Goal: Transaction & Acquisition: Purchase product/service

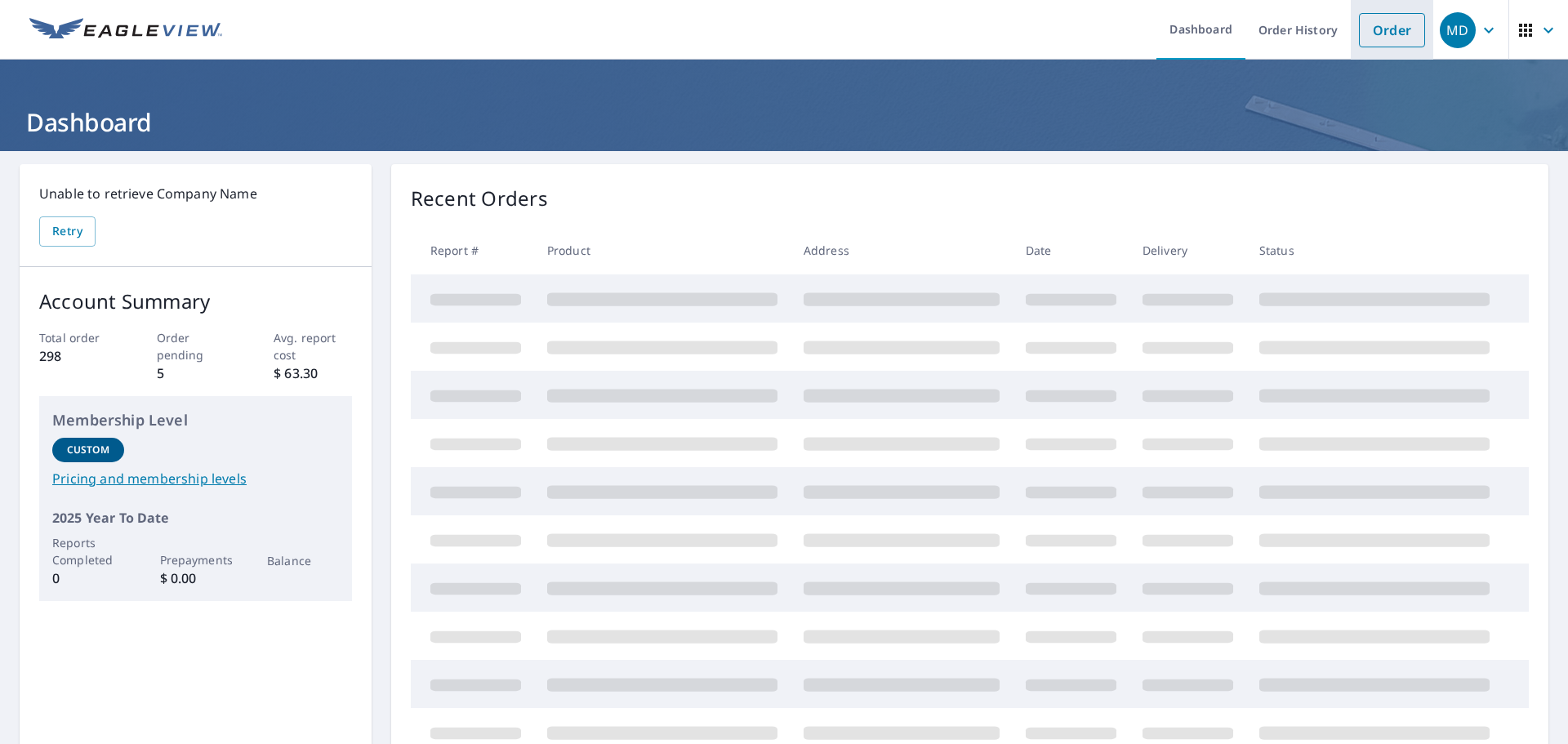
click at [1403, 31] on link "Order" at bounding box center [1392, 30] width 67 height 34
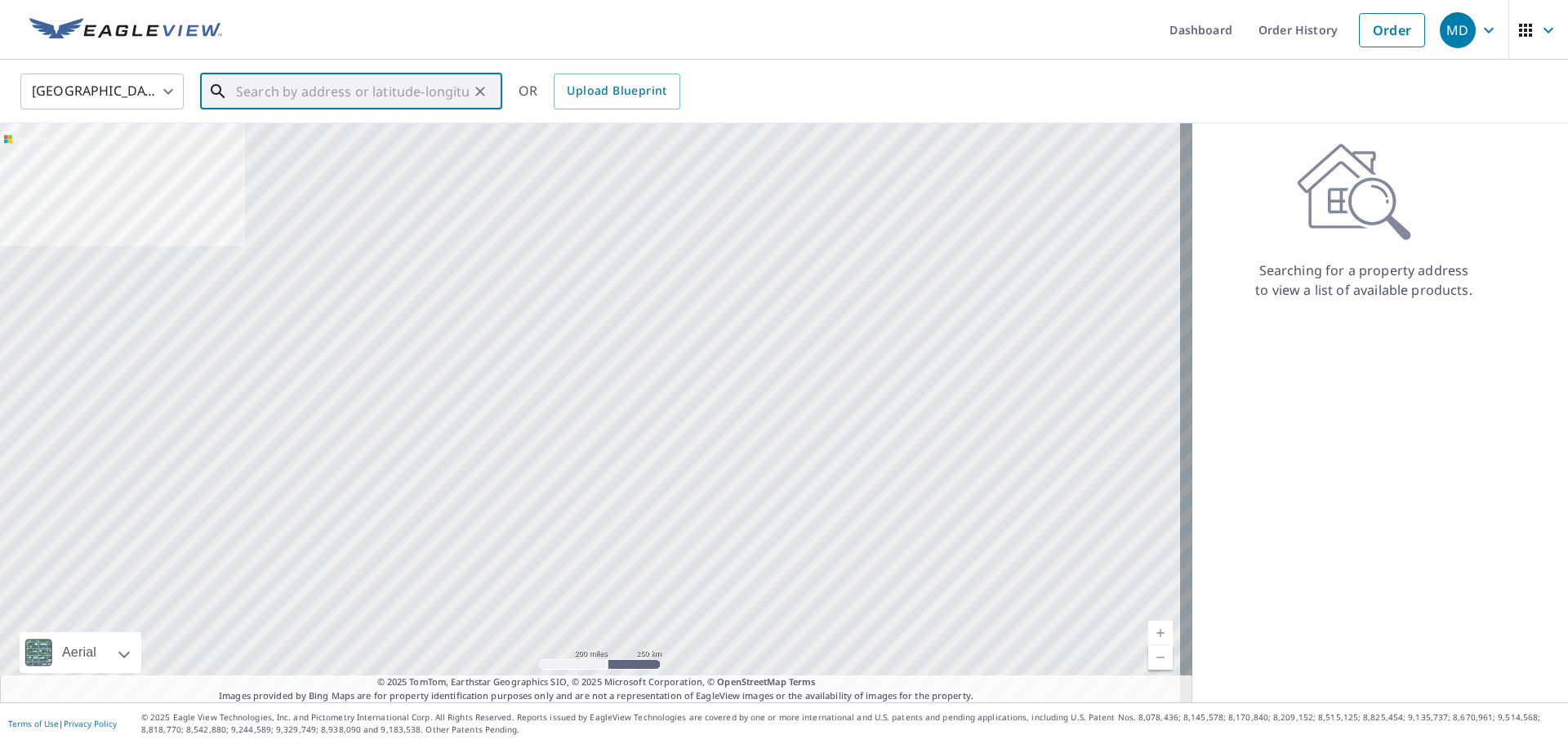
click at [357, 92] on input "text" at bounding box center [352, 91] width 233 height 45
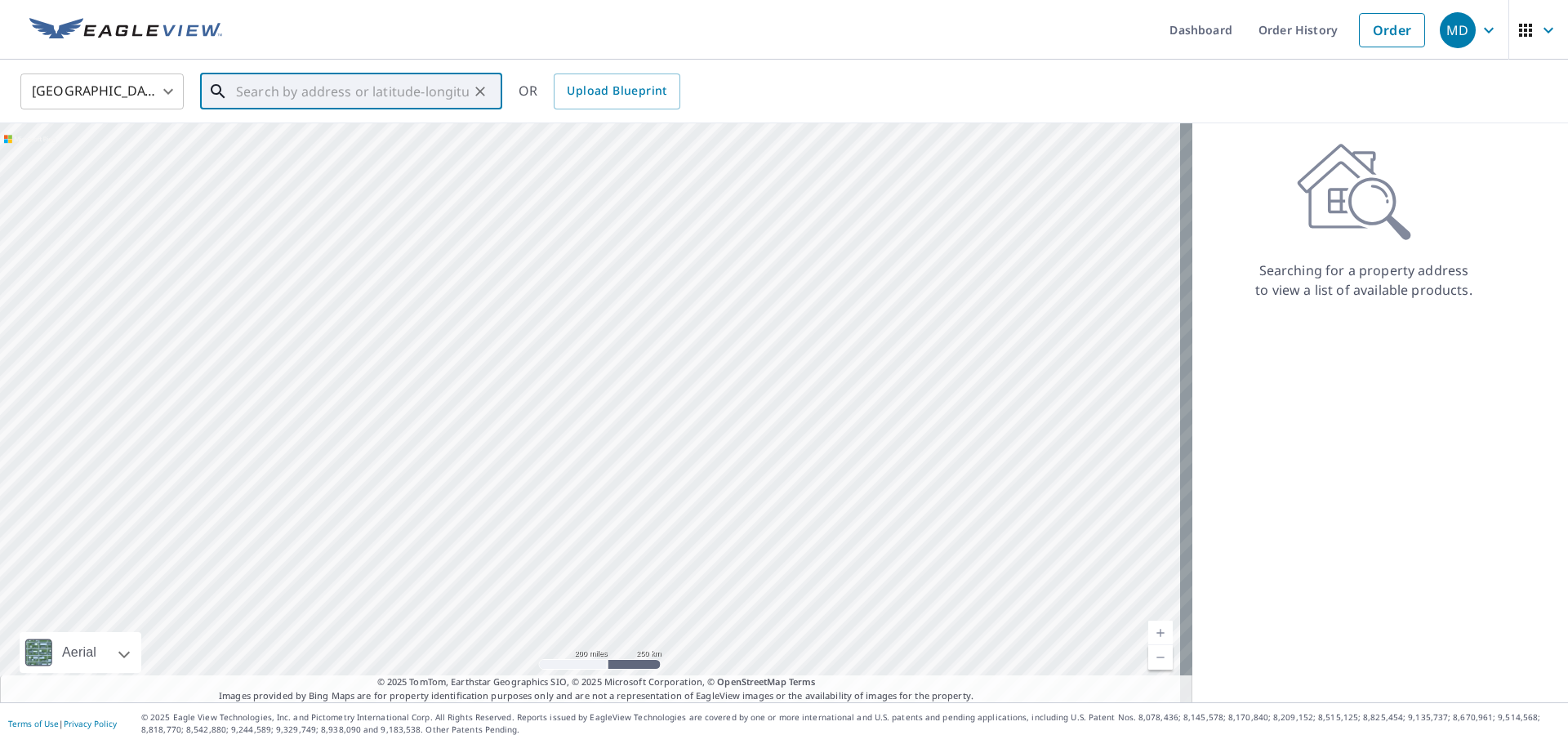
paste input "[STREET_ADDRESS]"
click at [405, 156] on p "Mequon, WI 53097" at bounding box center [361, 157] width 257 height 17
type input "[STREET_ADDRESS][PERSON_NAME]"
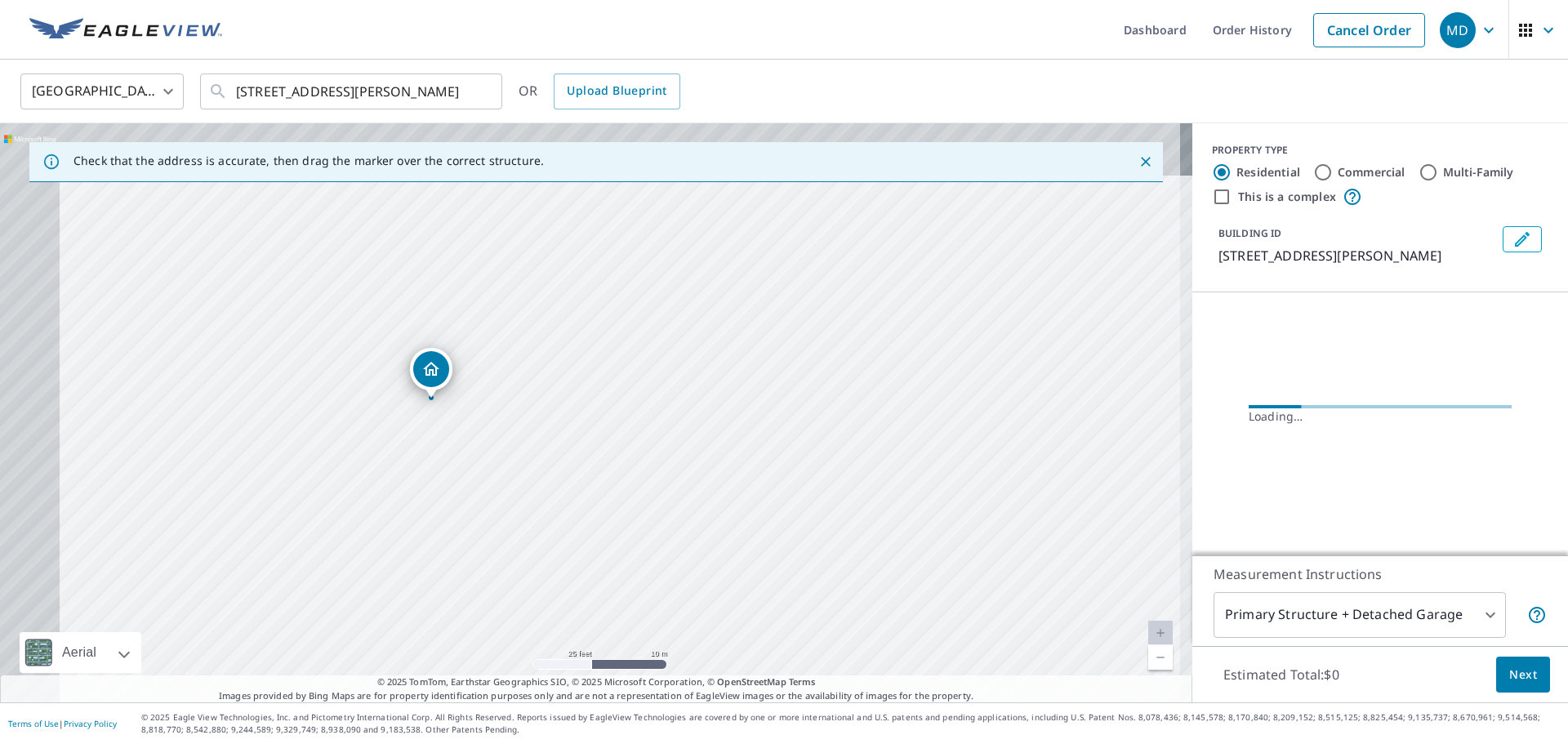
drag, startPoint x: 636, startPoint y: 499, endPoint x: 707, endPoint y: 546, distance: 85.1
click at [707, 546] on div "[STREET_ADDRESS][PERSON_NAME]" at bounding box center [596, 412] width 1192 height 579
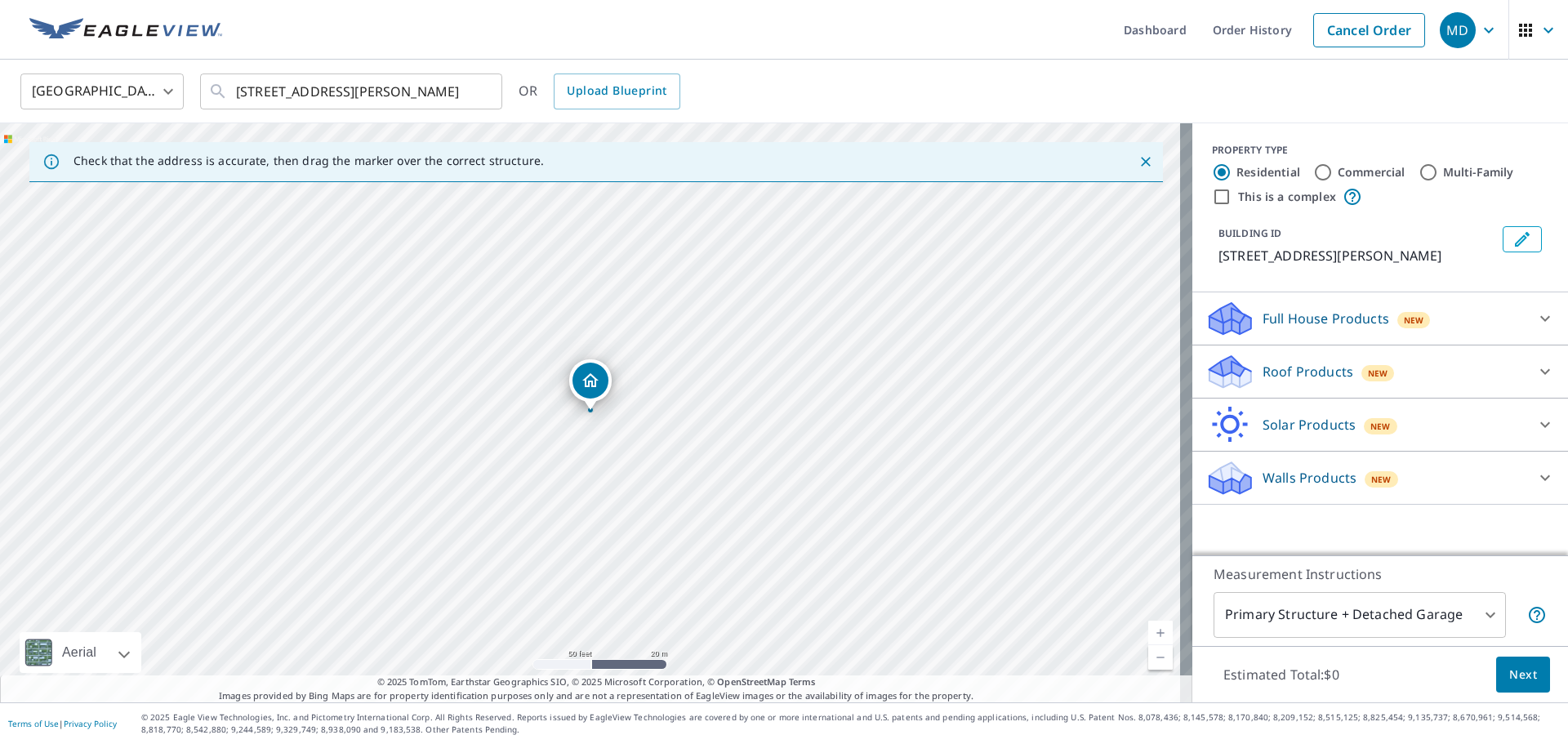
click at [1262, 372] on p "Roof Products" at bounding box center [1307, 372] width 91 height 19
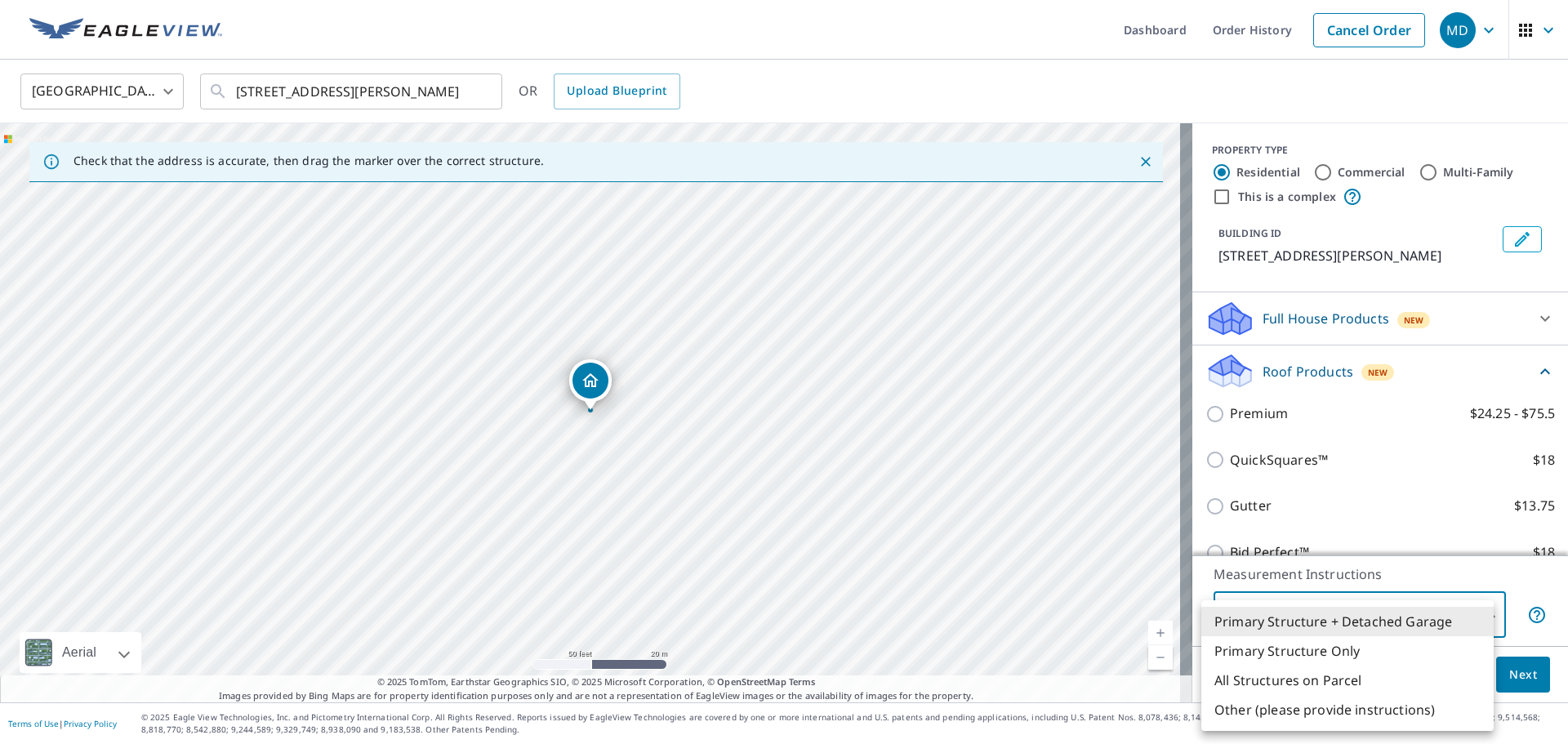
click at [1339, 614] on body "MD MD Dashboard Order History Cancel Order MD [GEOGRAPHIC_DATA] [GEOGRAPHIC_DAT…" at bounding box center [784, 372] width 1568 height 744
click at [1315, 647] on li "Primary Structure Only" at bounding box center [1347, 652] width 292 height 30
type input "2"
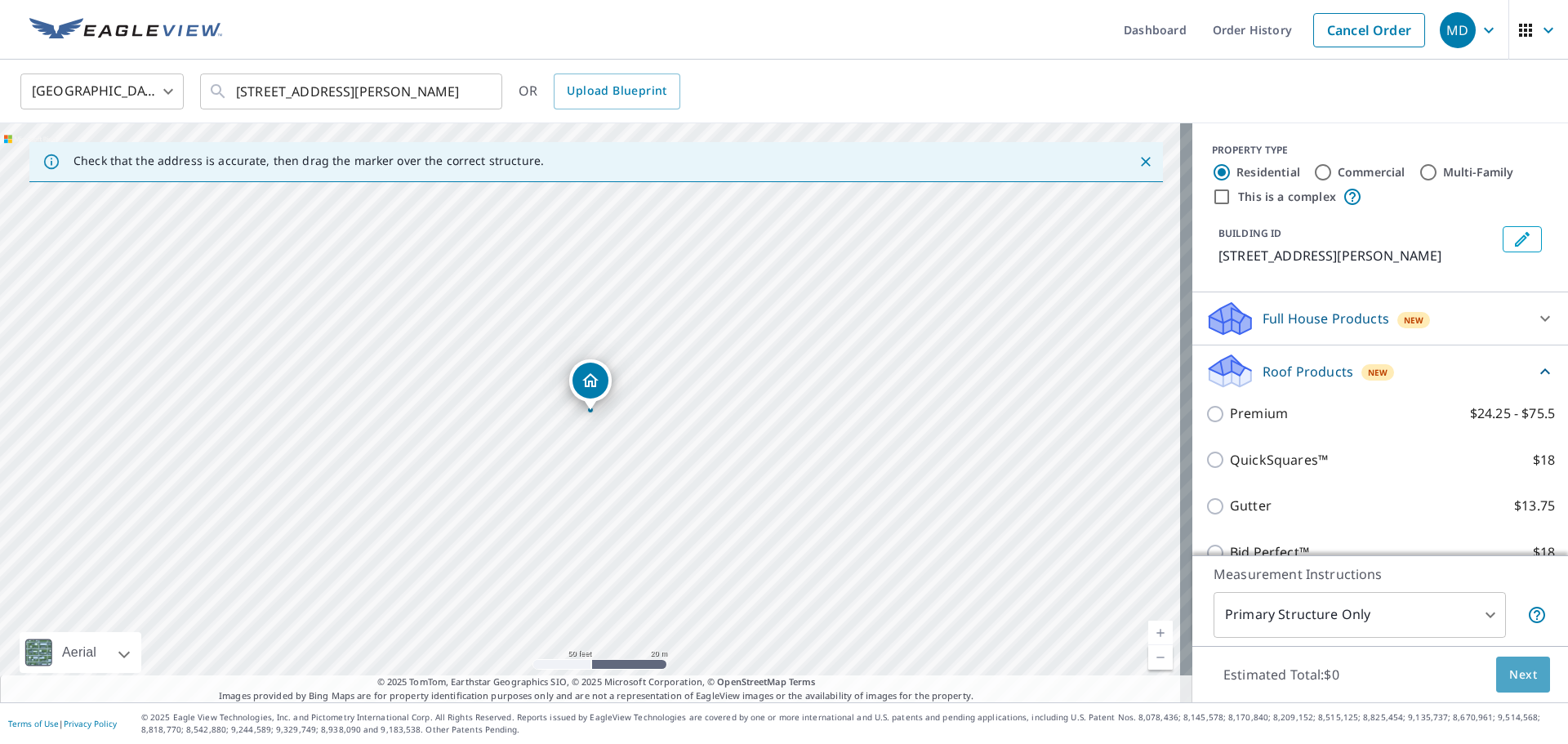
click at [1509, 677] on span "Next" at bounding box center [1523, 675] width 28 height 20
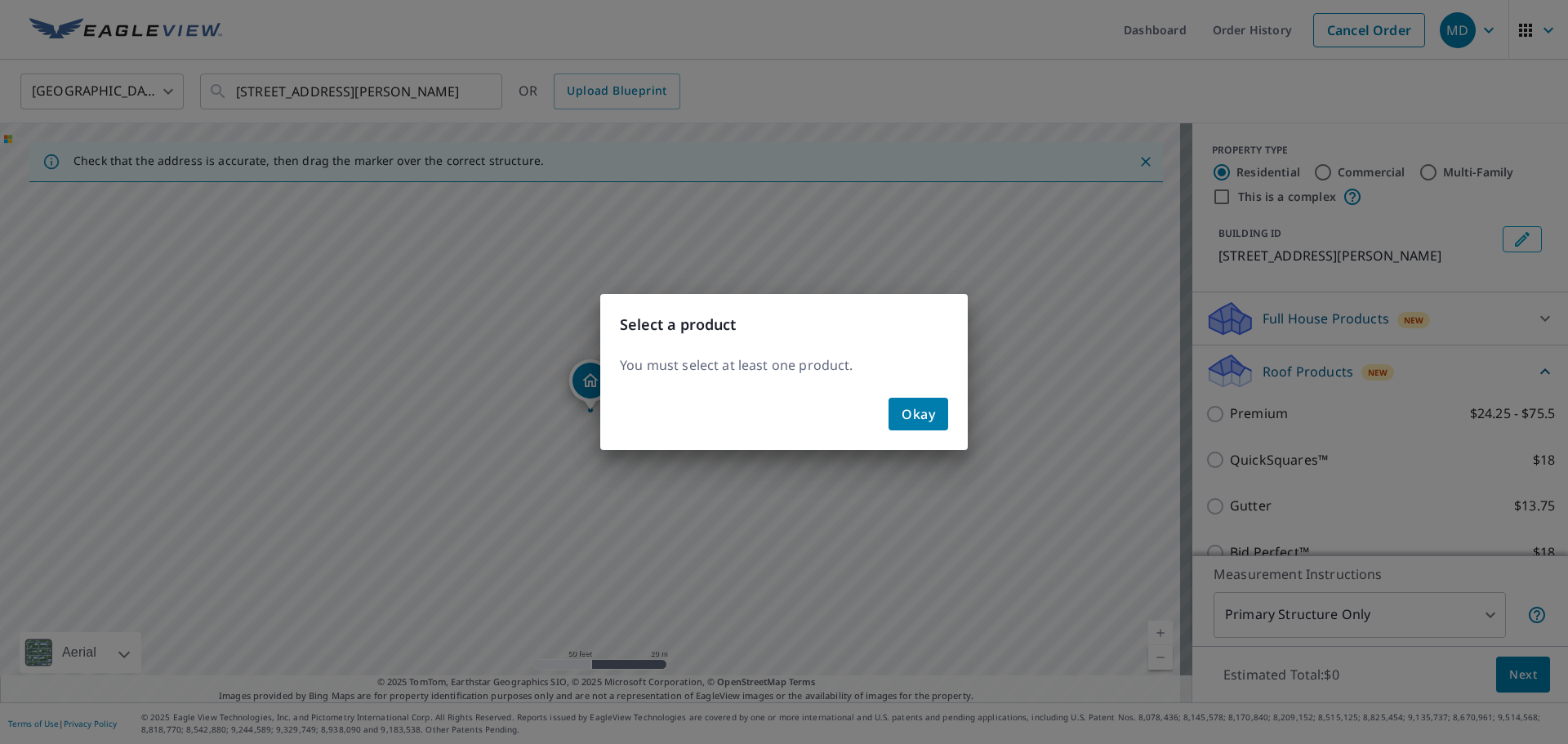
click at [939, 415] on button "Okay" at bounding box center [918, 413] width 60 height 32
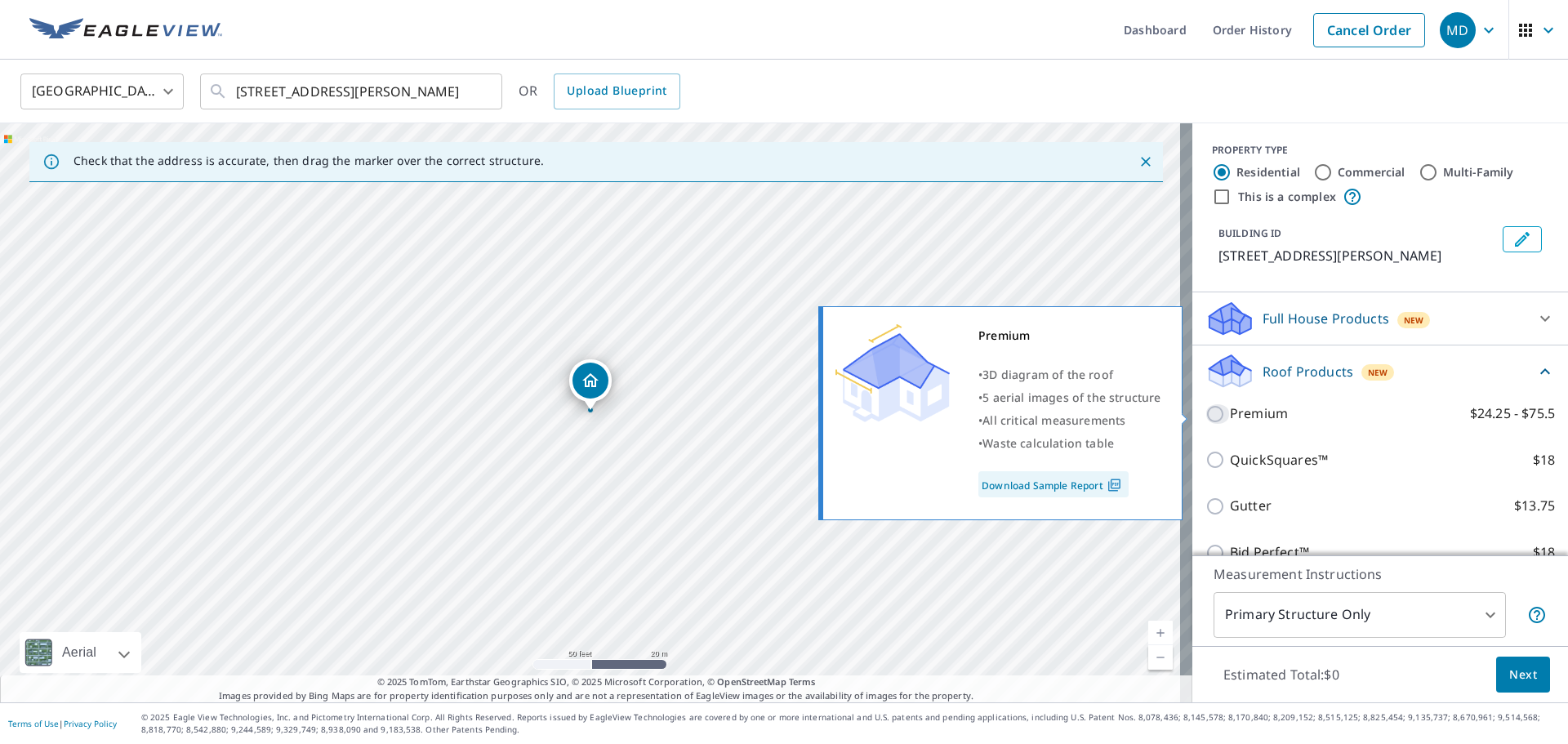
click at [1206, 413] on input "Premium $24.25 - $75.5" at bounding box center [1218, 414] width 25 height 19
checkbox input "true"
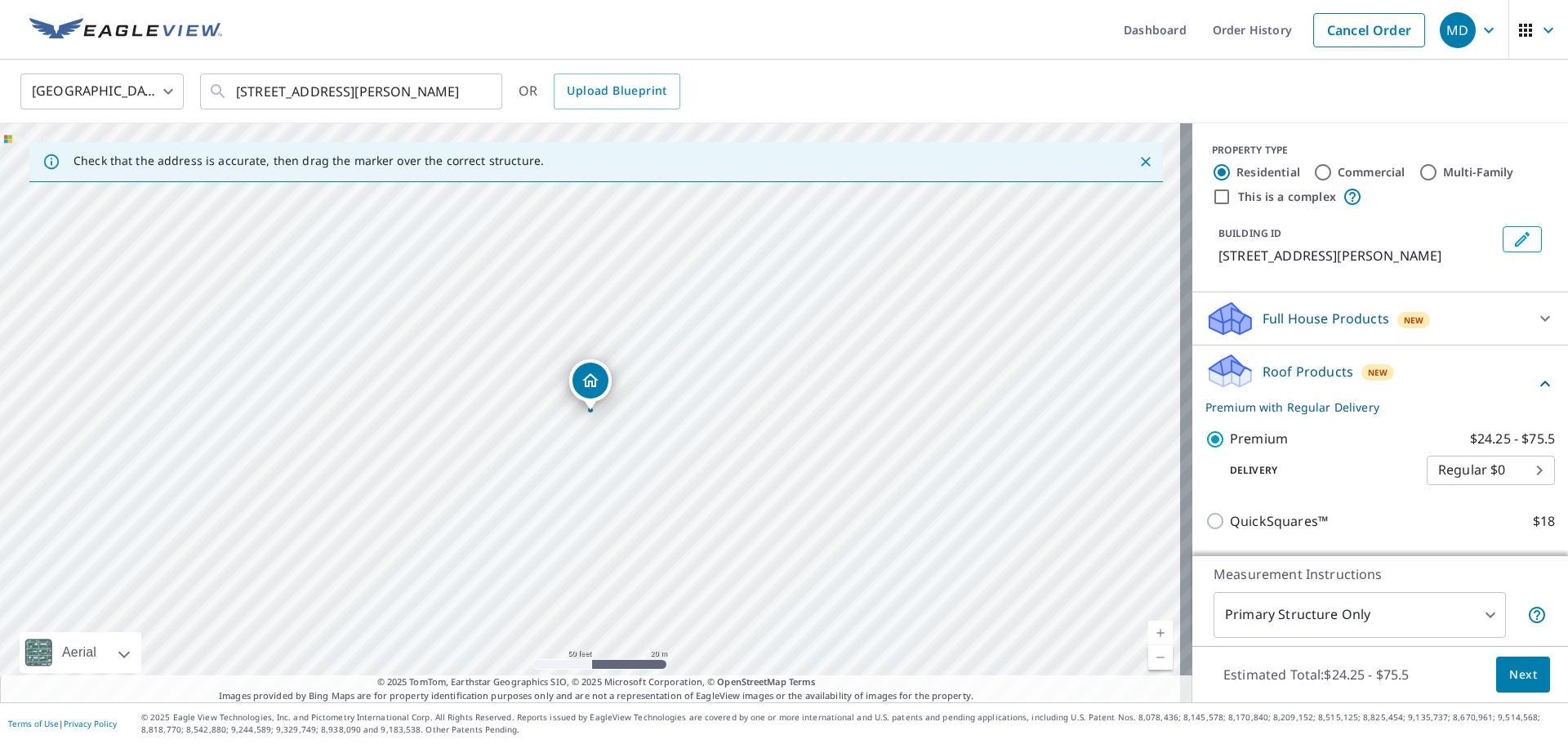
click at [1512, 666] on span "Next" at bounding box center [1523, 675] width 28 height 20
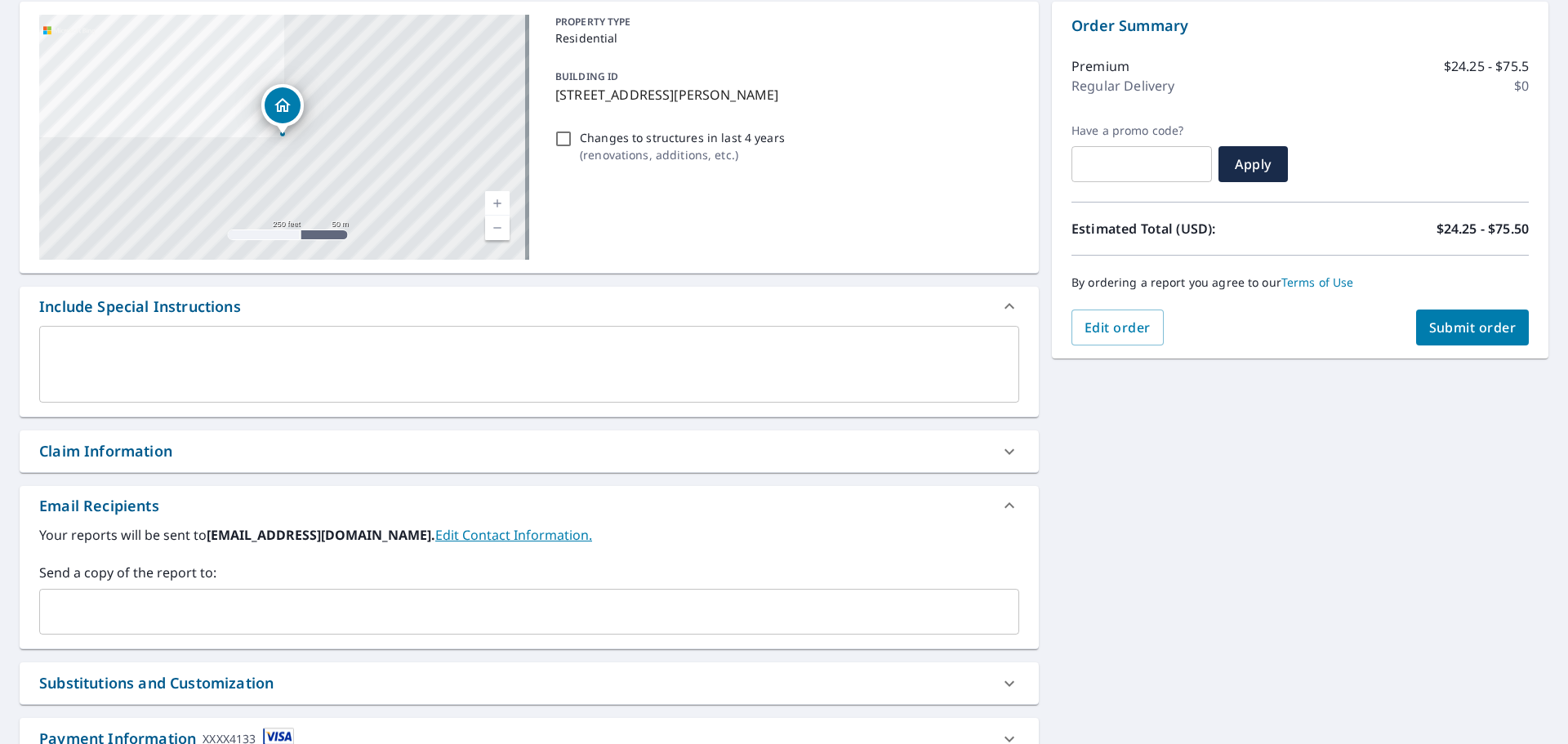
scroll to position [164, 0]
click at [168, 625] on input "text" at bounding box center [517, 611] width 941 height 31
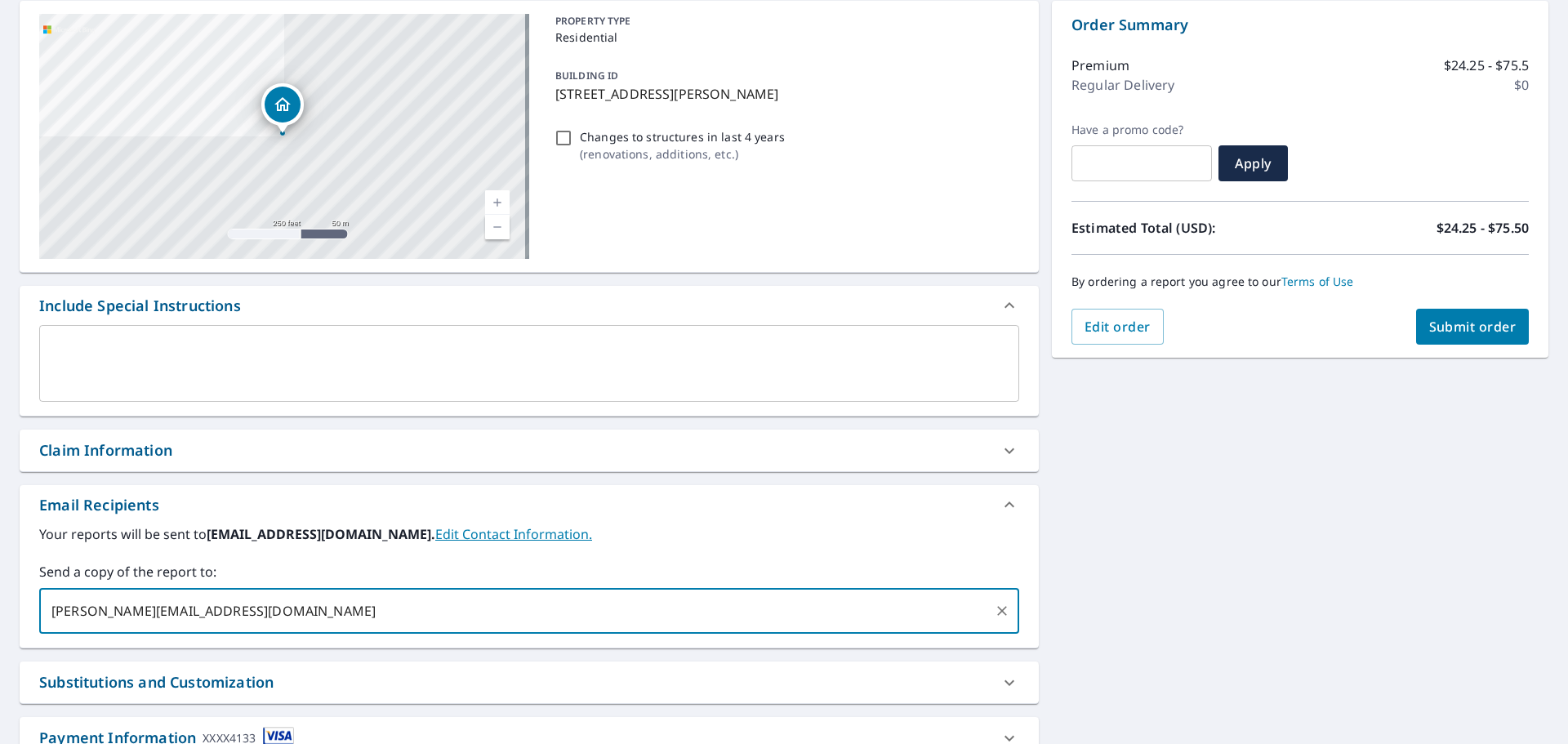
type input "[PERSON_NAME][EMAIL_ADDRESS][DOMAIN_NAME]"
click at [1429, 327] on span "Submit order" at bounding box center [1473, 326] width 88 height 18
checkbox input "true"
